Goal: Connect with others: Connect with others

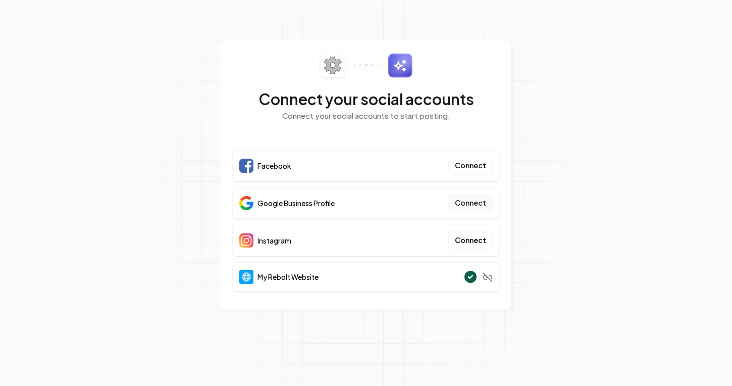
click at [466, 199] on button "Connect" at bounding box center [470, 203] width 44 height 18
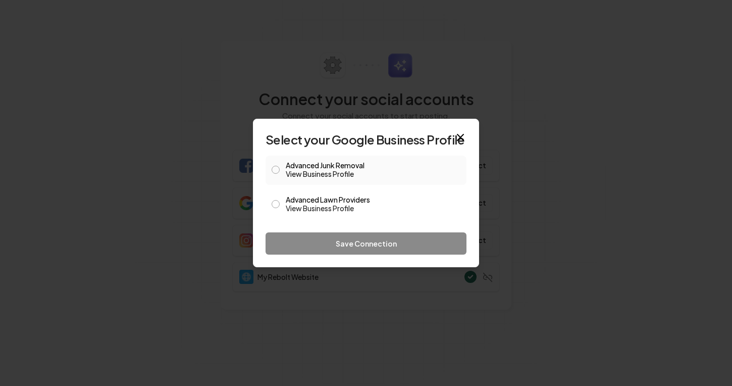
click at [313, 170] on link "View Business Profile" at bounding box center [373, 174] width 175 height 10
click at [275, 173] on button "Advanced Junk Removal View Business Profile" at bounding box center [276, 170] width 8 height 8
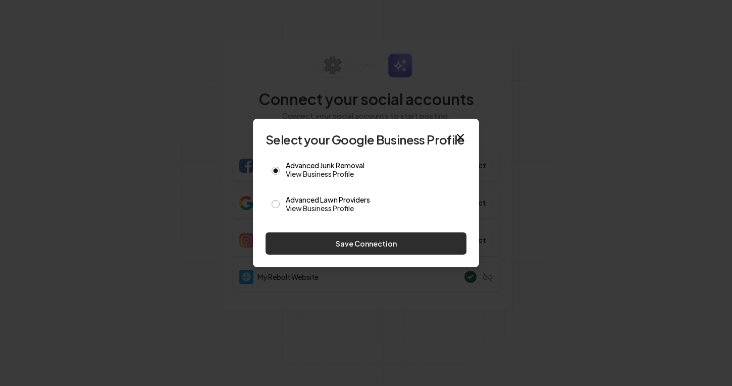
click at [331, 253] on button "Save Connection" at bounding box center [366, 243] width 201 height 22
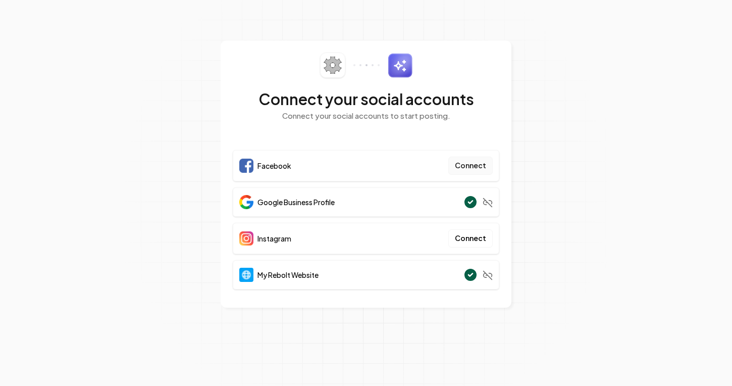
click at [480, 173] on button "Connect" at bounding box center [470, 166] width 44 height 18
click at [471, 168] on button "Connect" at bounding box center [470, 166] width 44 height 18
click at [470, 164] on button "Connect" at bounding box center [470, 166] width 44 height 18
click at [473, 164] on button "Connect" at bounding box center [470, 166] width 44 height 18
click at [460, 240] on button "Connect" at bounding box center [470, 238] width 44 height 18
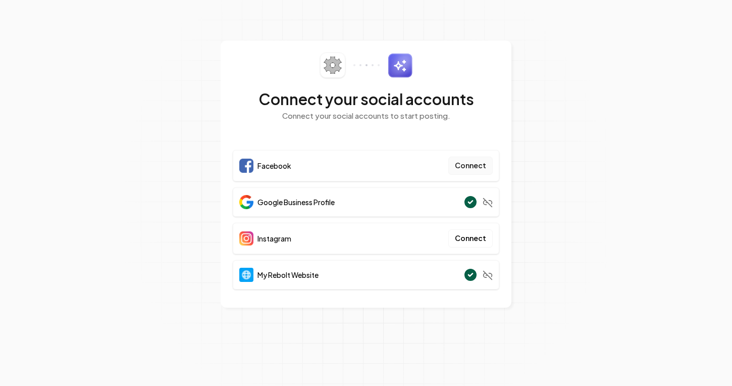
click at [475, 162] on button "Connect" at bounding box center [470, 166] width 44 height 18
click at [456, 239] on button "Connect" at bounding box center [470, 238] width 44 height 18
click at [461, 240] on button "Connect" at bounding box center [470, 238] width 44 height 18
click at [468, 170] on button "Connect" at bounding box center [470, 166] width 44 height 18
click at [471, 239] on button "Connect" at bounding box center [470, 238] width 44 height 18
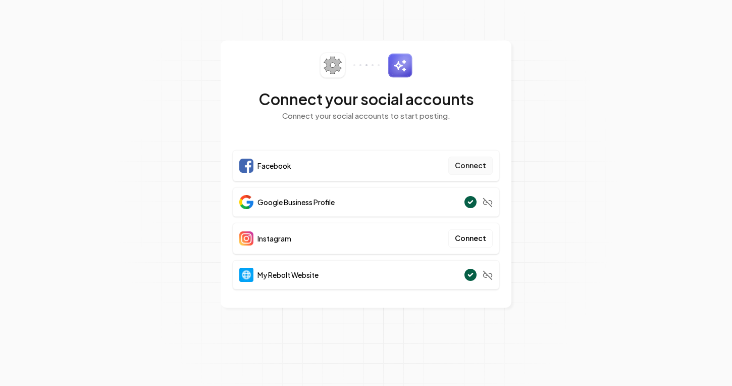
click at [474, 167] on button "Connect" at bounding box center [470, 166] width 44 height 18
click at [466, 163] on button "Connect" at bounding box center [470, 166] width 44 height 18
click at [464, 167] on button "Connect" at bounding box center [470, 166] width 44 height 18
click at [482, 169] on button "Connect" at bounding box center [470, 166] width 44 height 18
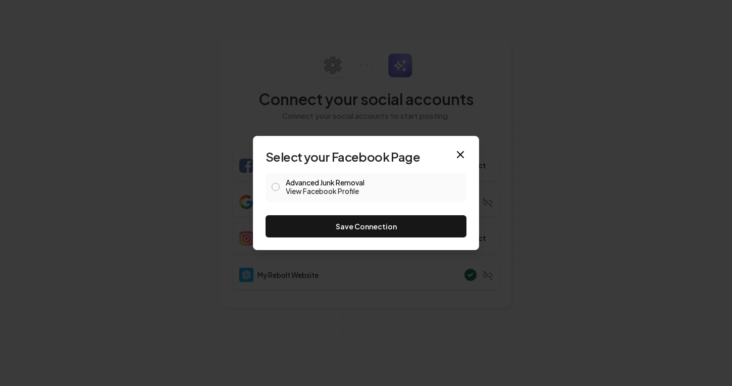
click at [278, 188] on button "Advanced Junk Removal View Facebook Profile" at bounding box center [276, 187] width 8 height 8
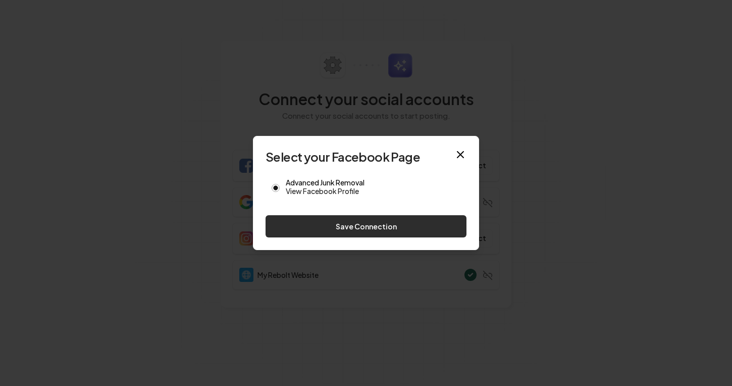
click at [318, 227] on button "Save Connection" at bounding box center [366, 226] width 201 height 22
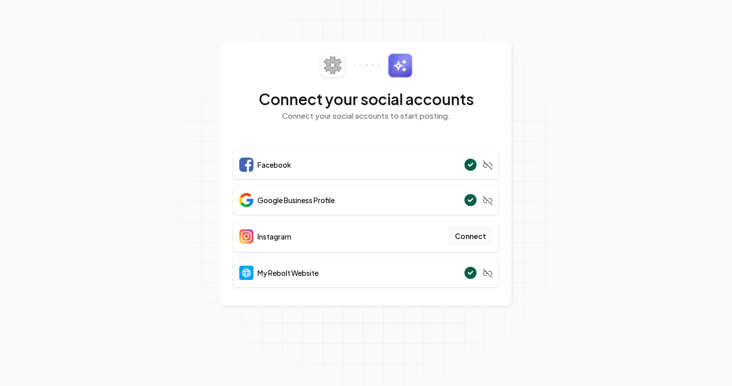
click at [469, 237] on button "Connect" at bounding box center [470, 236] width 44 height 18
click at [465, 236] on button "Connect" at bounding box center [470, 236] width 44 height 18
click at [473, 234] on button "Connect" at bounding box center [470, 236] width 44 height 18
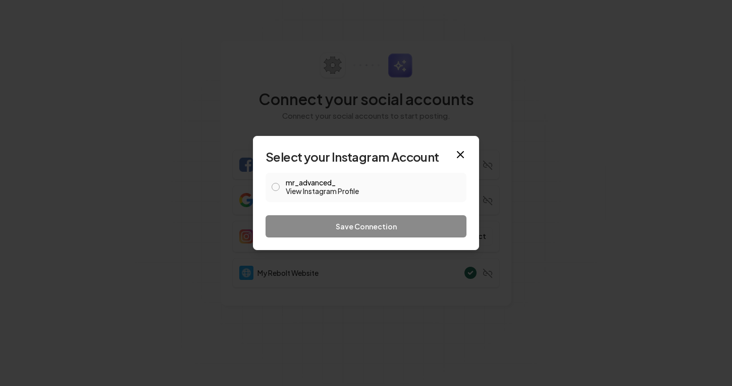
click at [274, 187] on button "mr_advanced_ View Instagram Profile" at bounding box center [276, 187] width 8 height 8
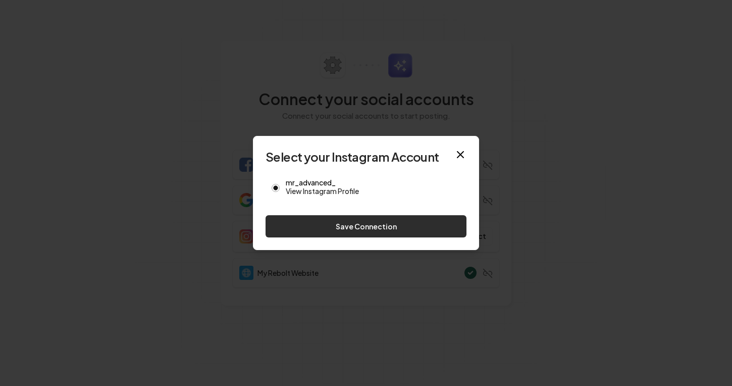
click at [328, 233] on button "Save Connection" at bounding box center [366, 226] width 201 height 22
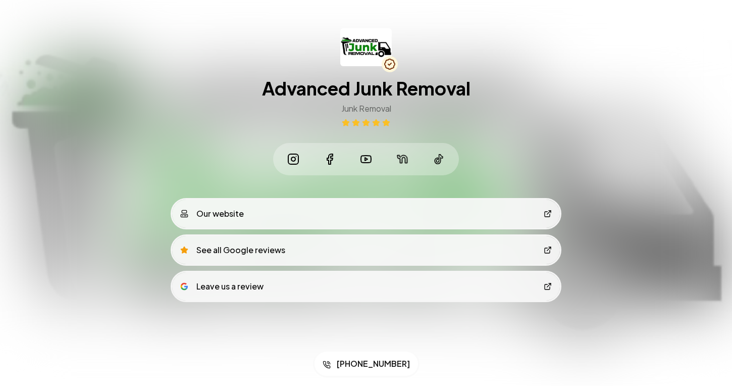
click at [295, 161] on icon at bounding box center [293, 159] width 12 height 12
click at [329, 162] on icon at bounding box center [330, 159] width 6 height 10
click at [369, 159] on icon at bounding box center [366, 159] width 12 height 12
click at [405, 164] on icon at bounding box center [402, 159] width 12 height 12
click at [432, 164] on link at bounding box center [439, 159] width 28 height 28
